Goal: Task Accomplishment & Management: Complete application form

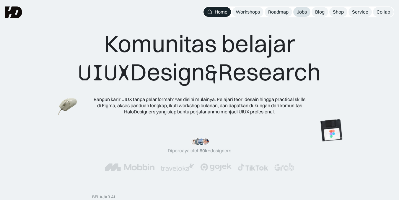
click at [302, 9] on link "Jobs" at bounding box center [301, 12] width 17 height 10
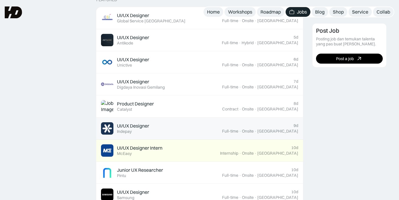
scroll to position [236, 0]
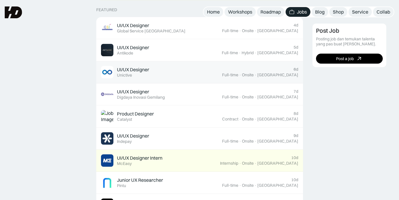
click at [263, 70] on div "6d Full-time · Onsite · [GEOGRAPHIC_DATA]" at bounding box center [260, 72] width 76 height 11
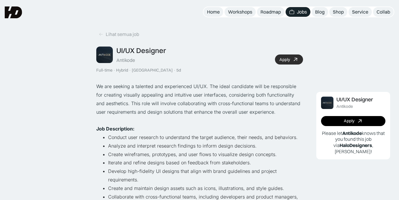
click at [288, 60] on div "Apply" at bounding box center [284, 59] width 11 height 5
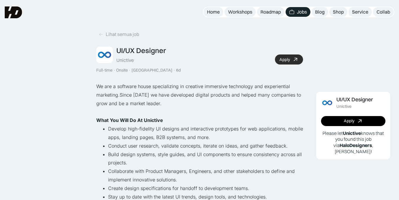
click at [286, 59] on div "Apply" at bounding box center [284, 59] width 11 height 5
